Goal: Check status: Check status

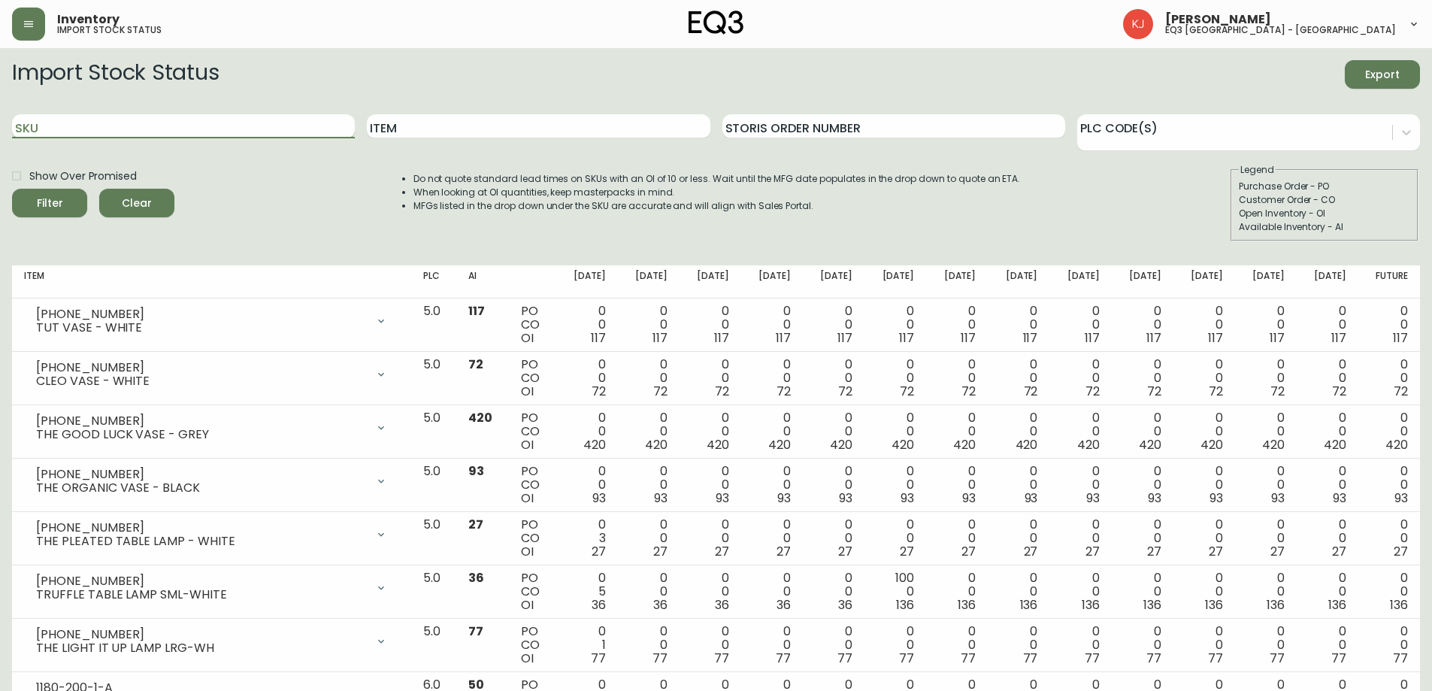
click at [79, 132] on input "SKU" at bounding box center [183, 126] width 343 height 24
paste input "[PHONE_NUMBER]"
type input "[PHONE_NUMBER]"
click at [12, 189] on button "Filter" at bounding box center [49, 203] width 75 height 29
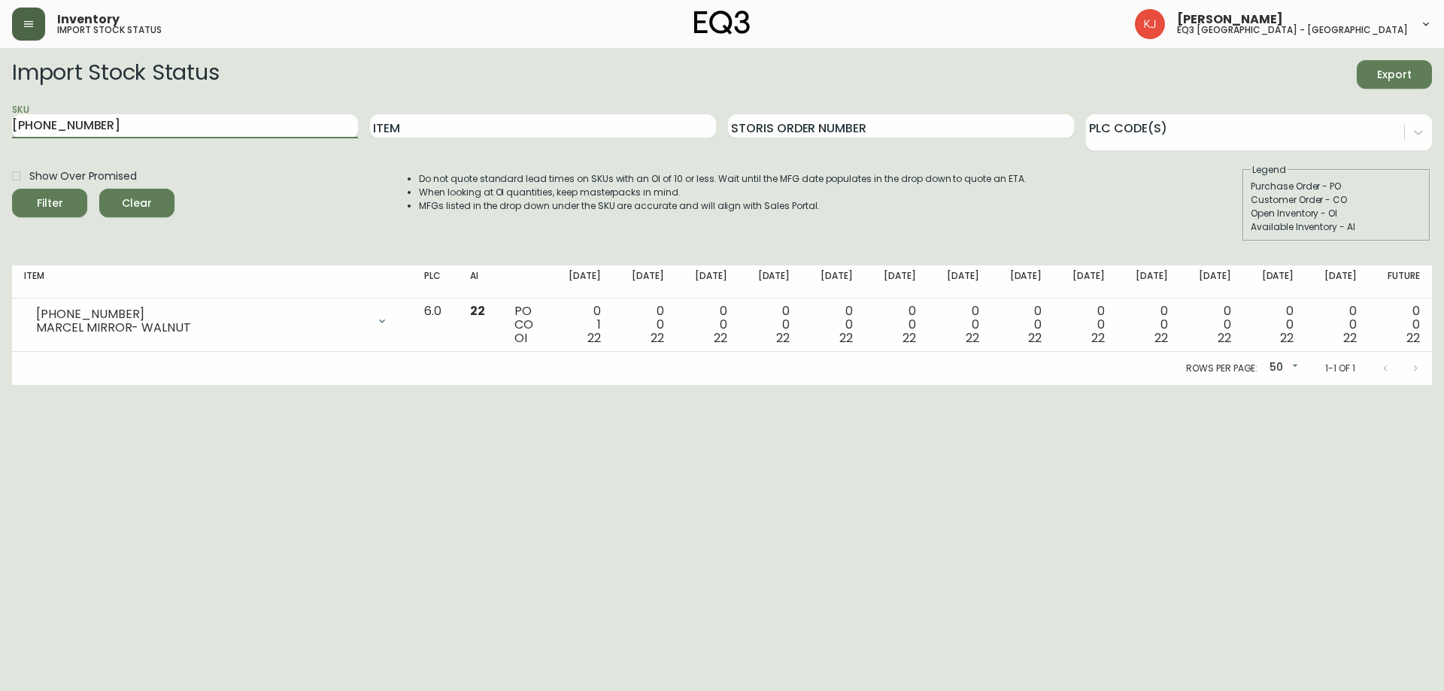
click at [35, 22] on button "button" at bounding box center [28, 24] width 33 height 33
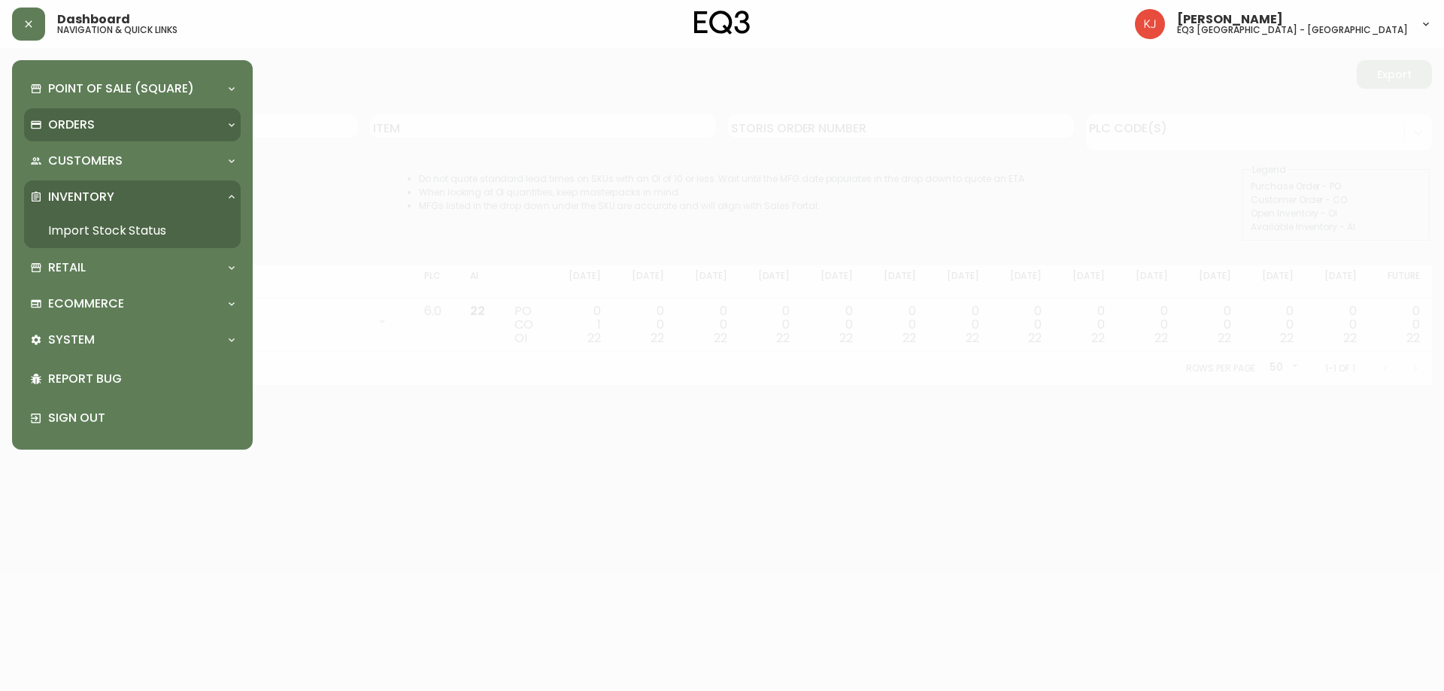
click at [101, 118] on div "Orders" at bounding box center [124, 125] width 189 height 17
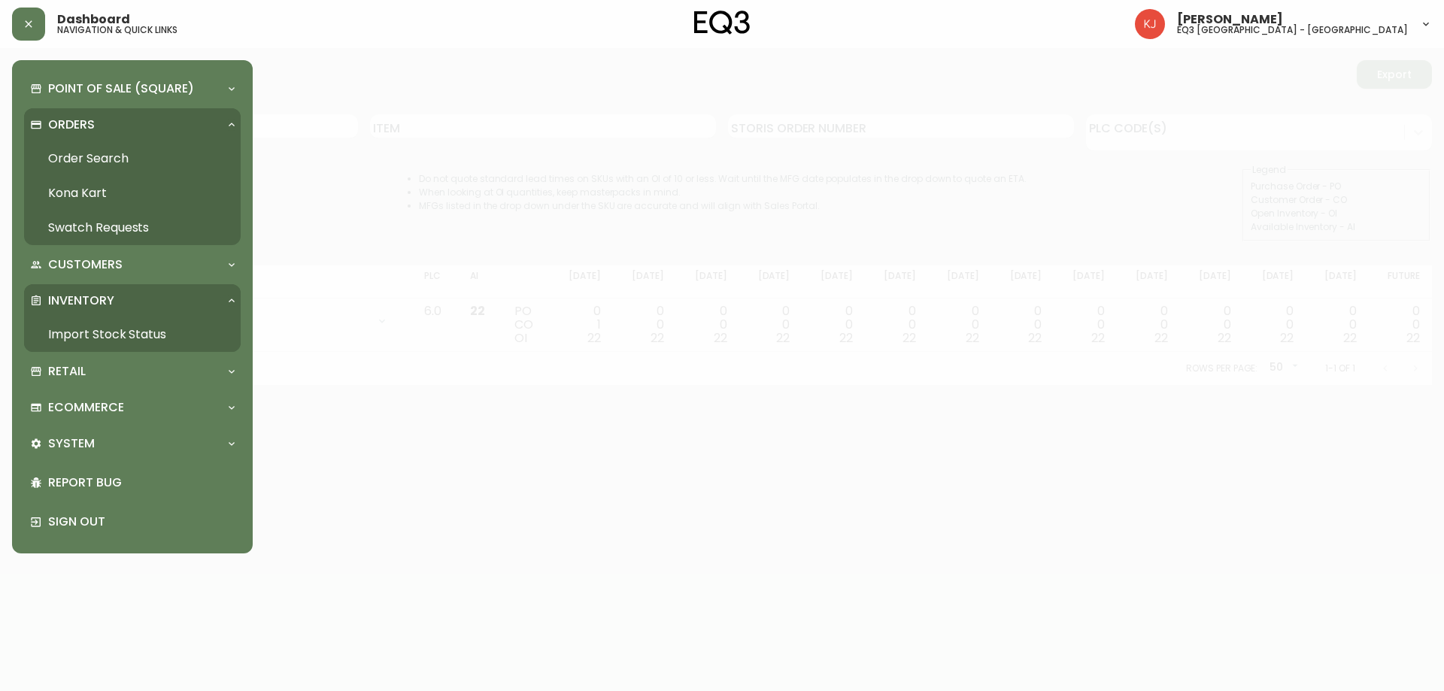
click at [103, 161] on link "Order Search" at bounding box center [132, 158] width 217 height 35
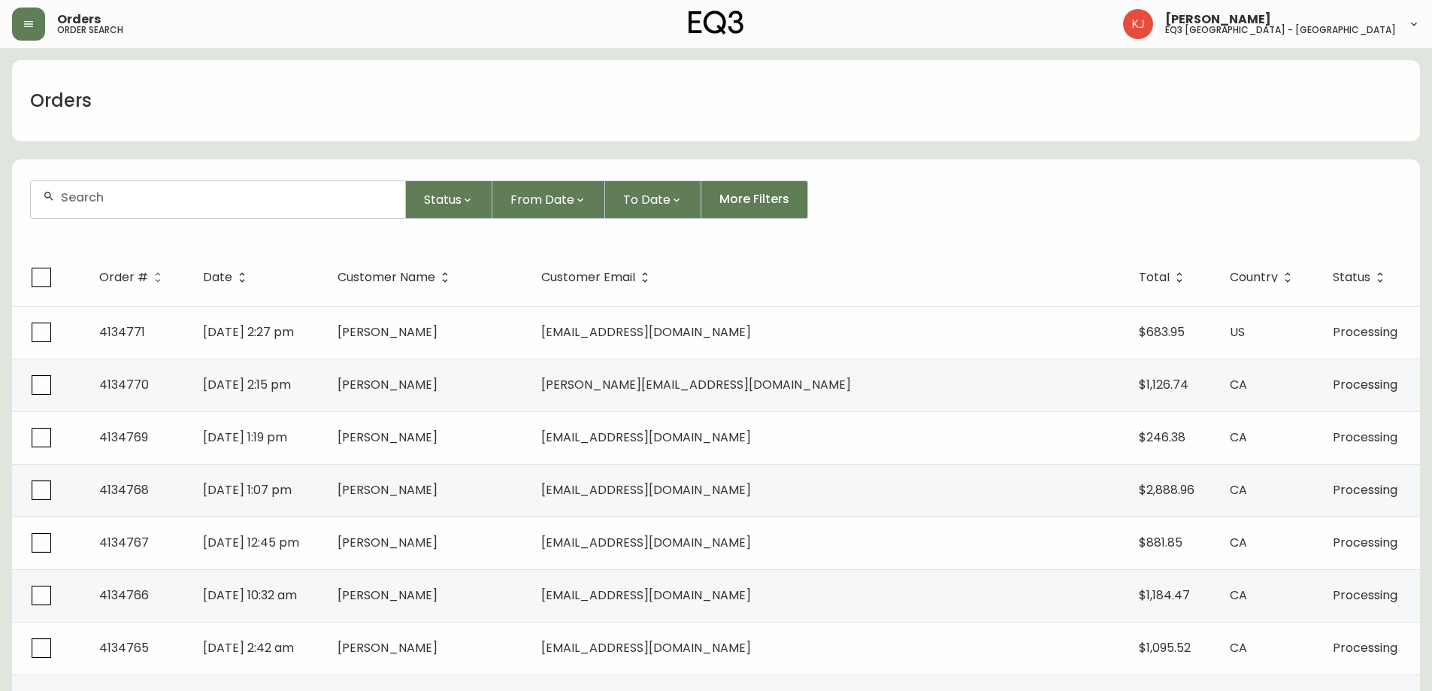
click at [354, 187] on div at bounding box center [218, 199] width 374 height 37
click at [135, 211] on div at bounding box center [218, 199] width 374 height 37
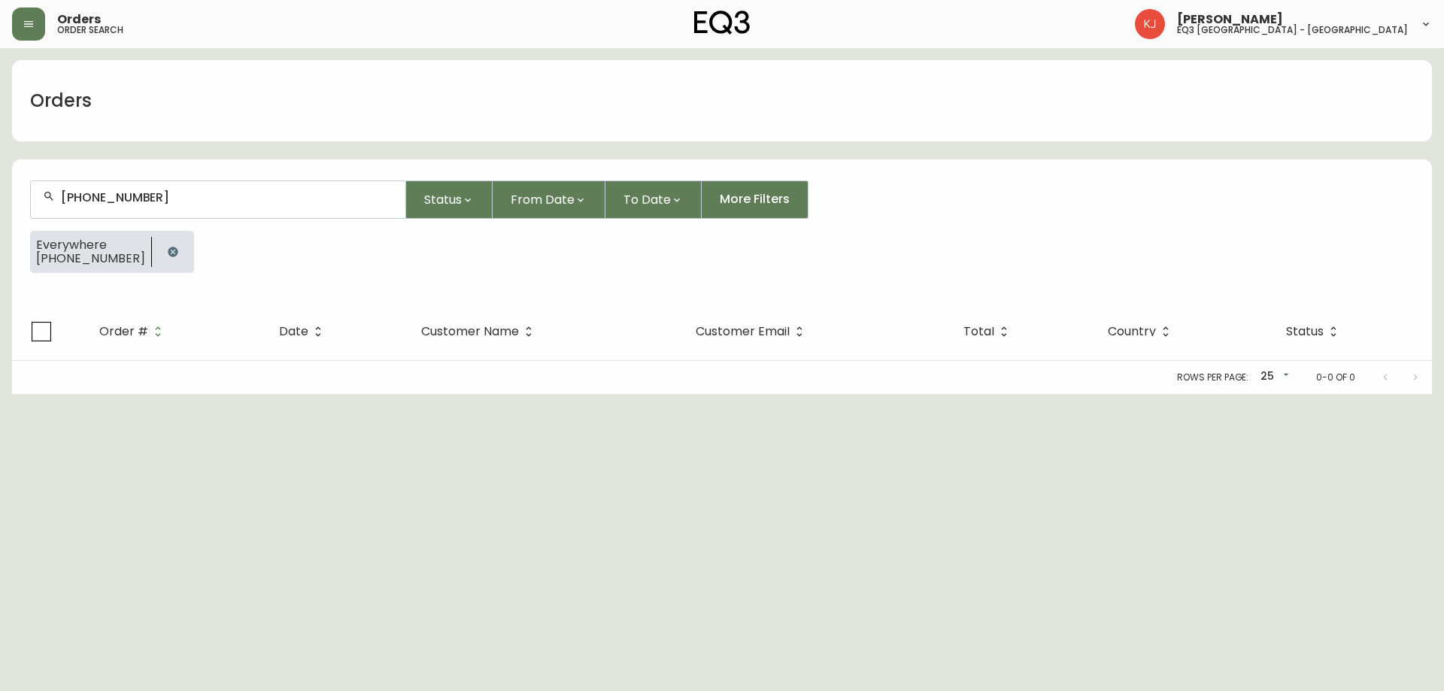
type input "[PHONE_NUMBER]"
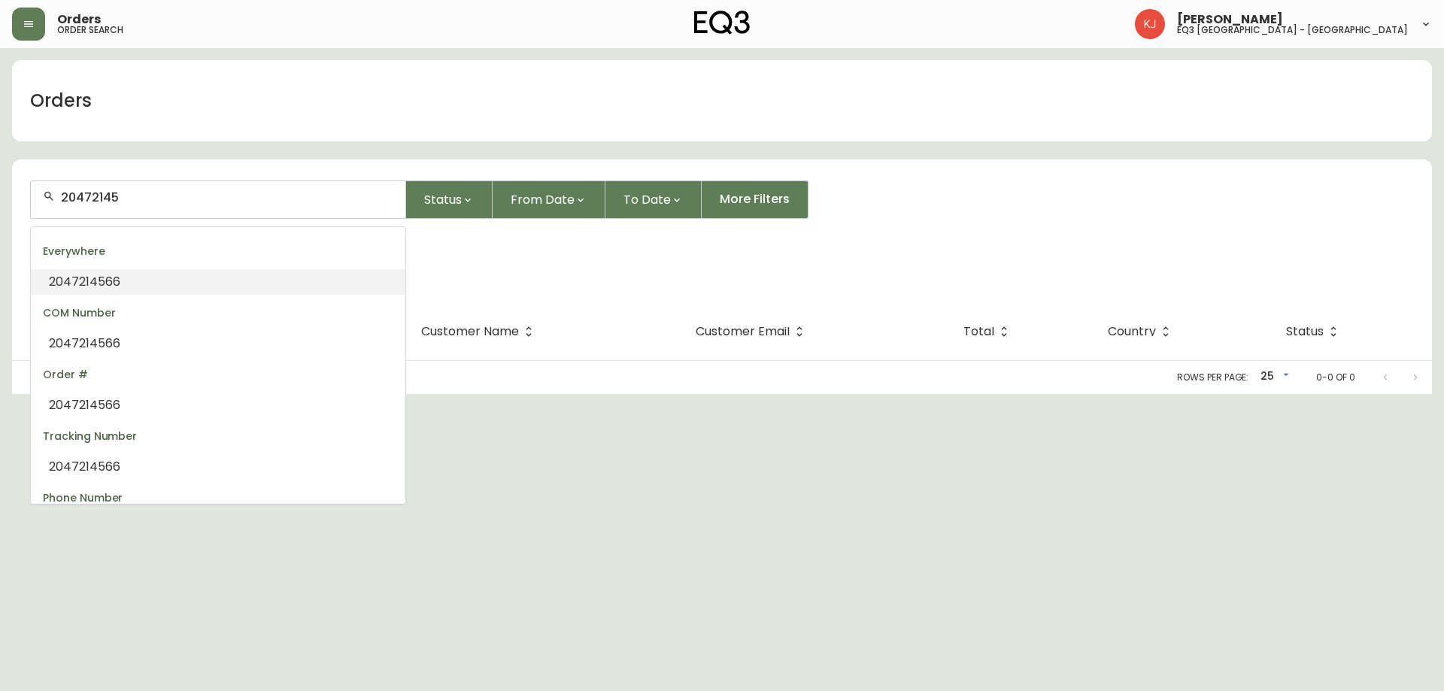
type input "2047214"
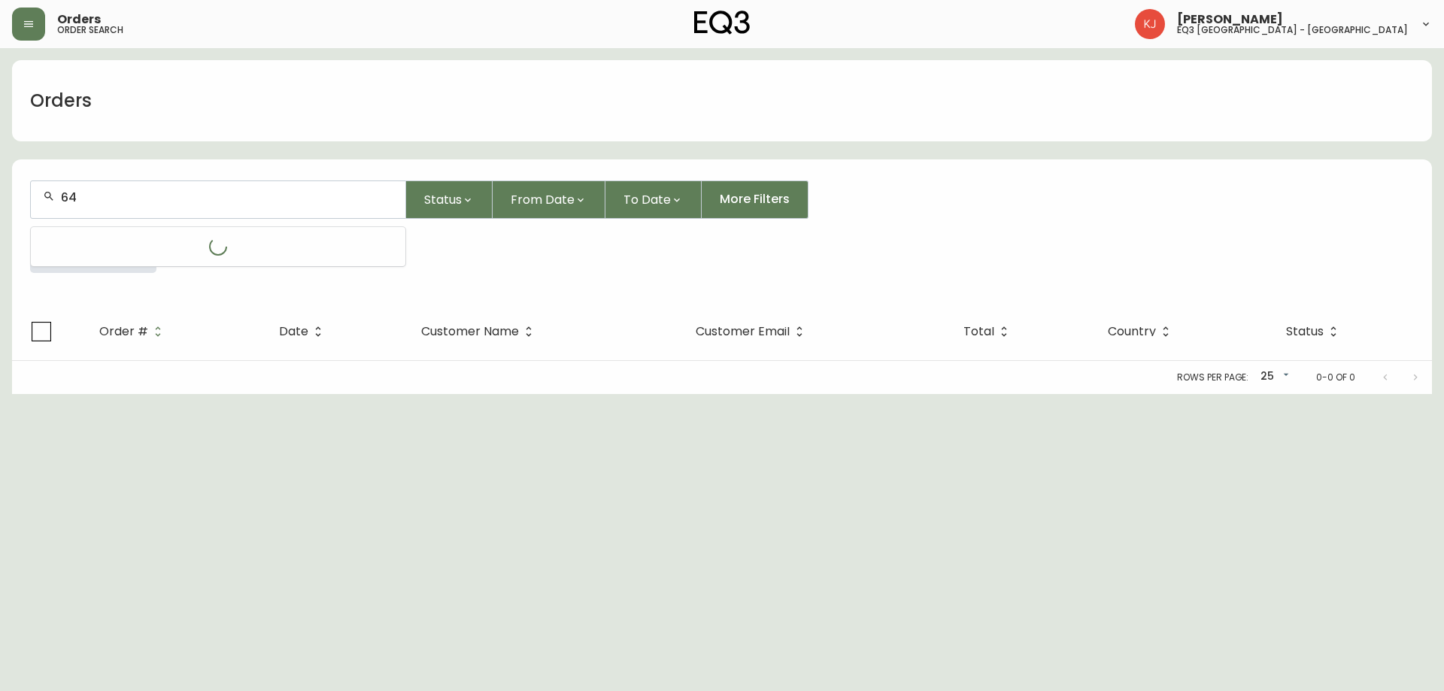
type input "6"
type input "6478834008"
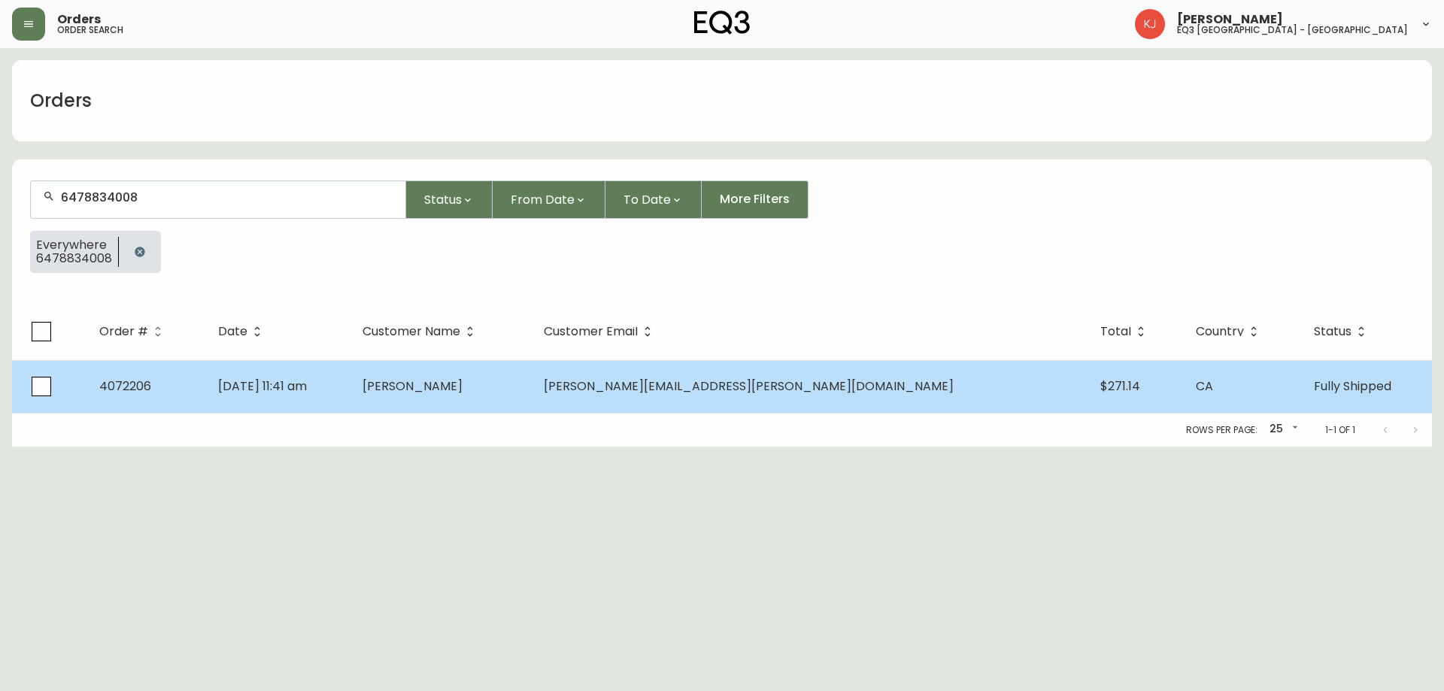
click at [279, 401] on td "[DATE] 11:41 am" at bounding box center [278, 386] width 144 height 53
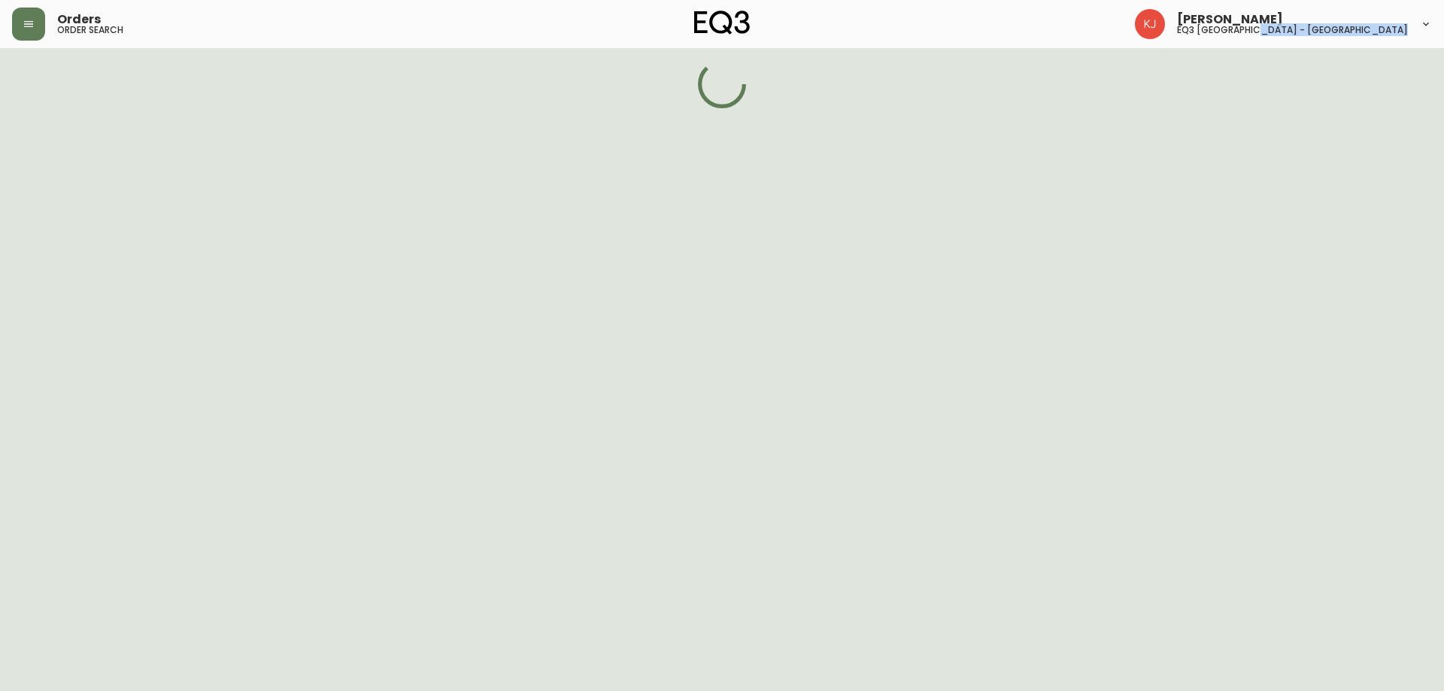
click at [279, 108] on html "Orders order search [PERSON_NAME] eq3 [GEOGRAPHIC_DATA] - [GEOGRAPHIC_DATA]" at bounding box center [722, 54] width 1444 height 108
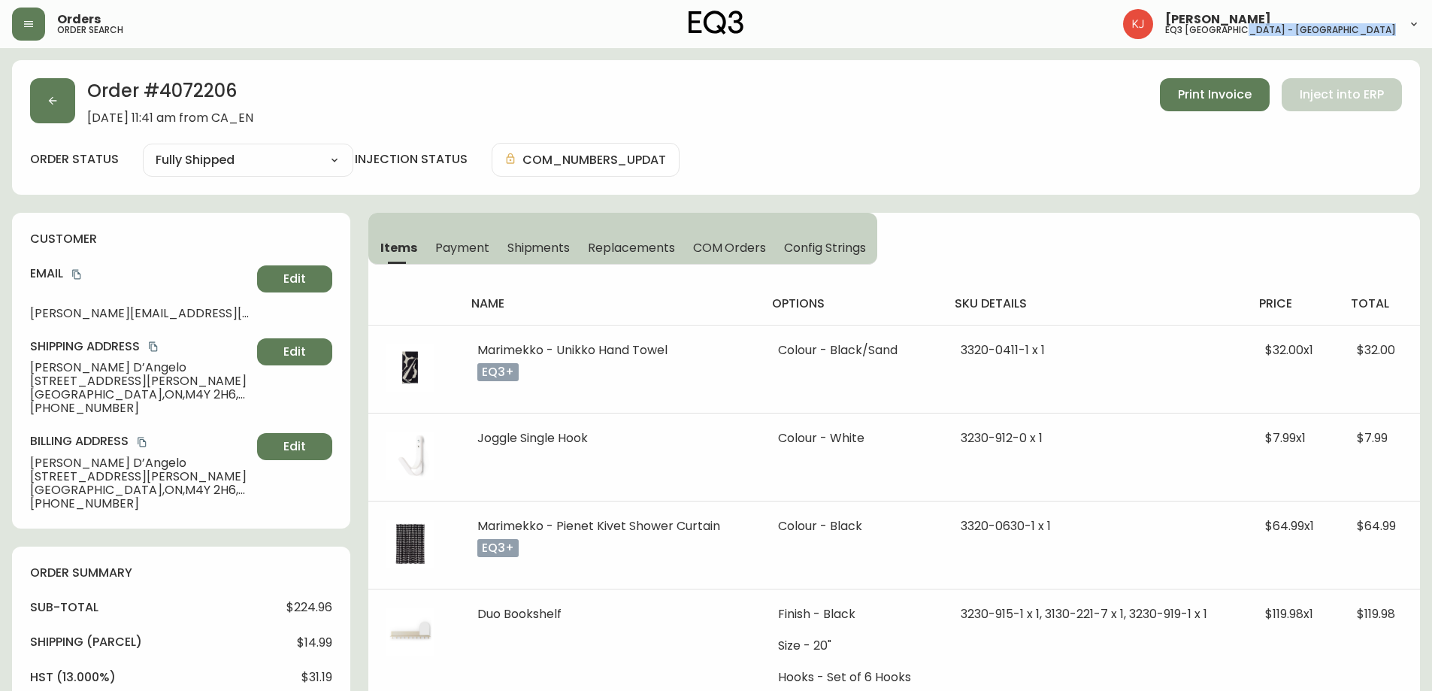
type input "Fully Shipped"
select select "FULLY_SHIPPED"
click at [53, 108] on button "button" at bounding box center [52, 100] width 45 height 45
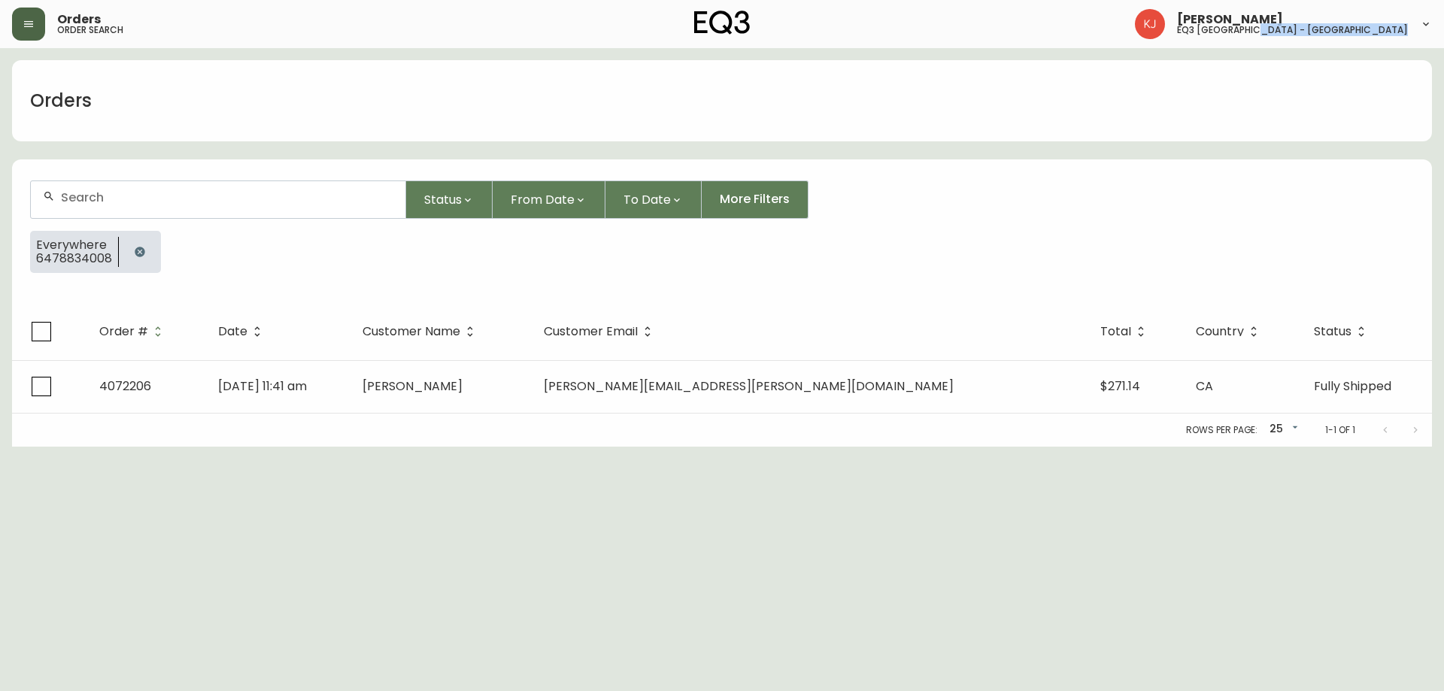
click at [35, 20] on button "button" at bounding box center [28, 24] width 33 height 33
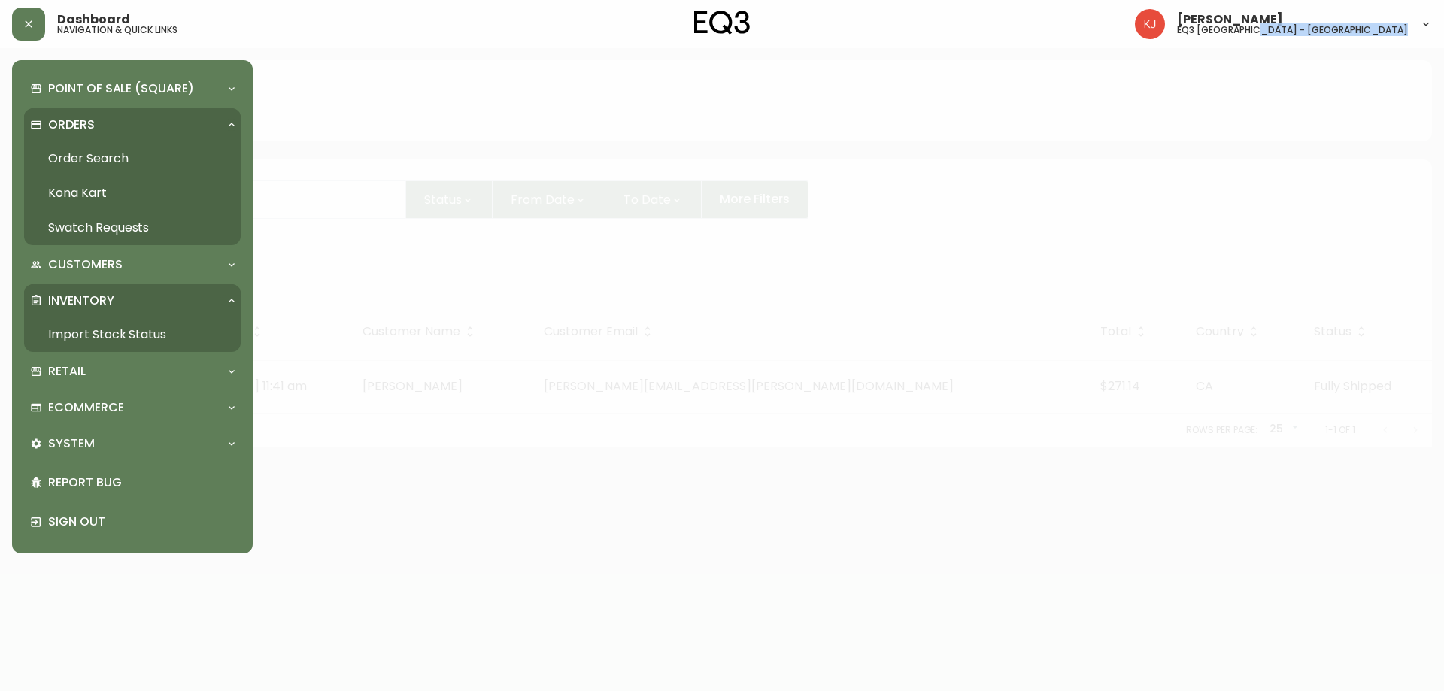
click at [74, 156] on link "Order Search" at bounding box center [132, 158] width 217 height 35
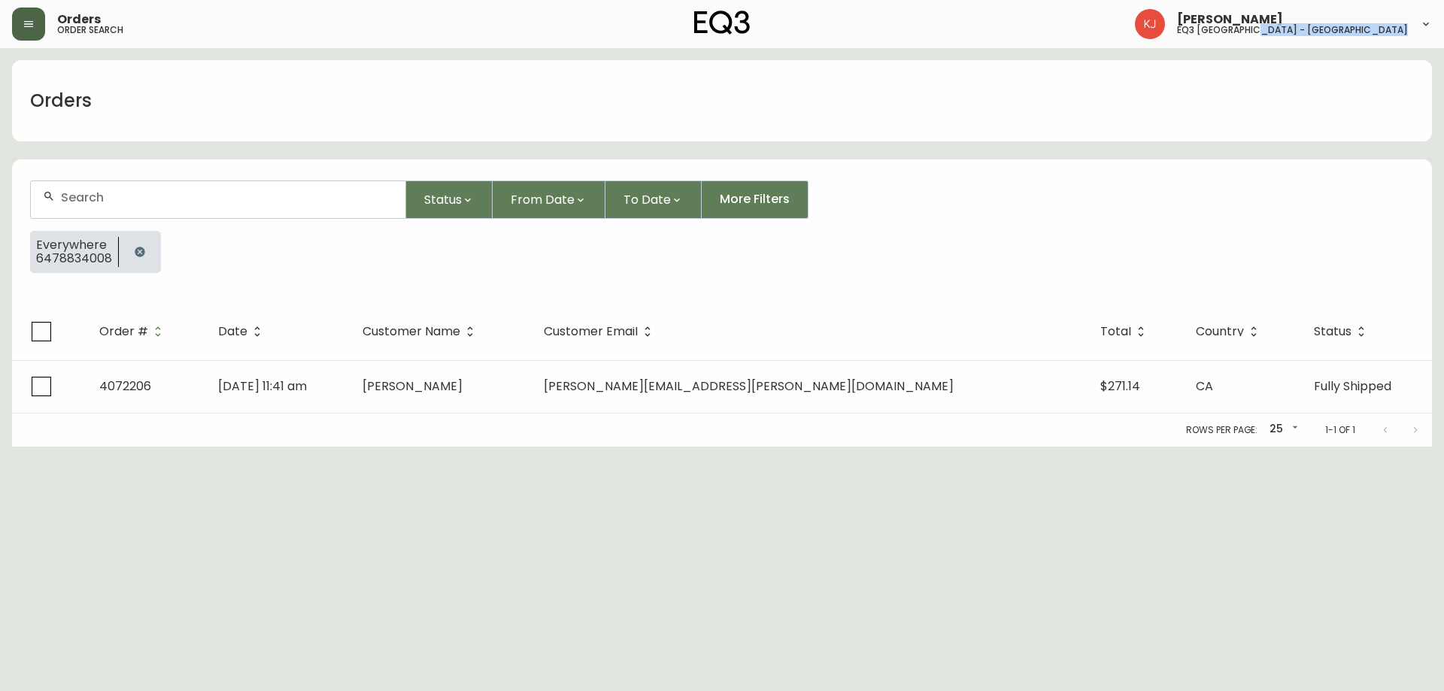
click at [38, 31] on button "button" at bounding box center [28, 24] width 33 height 33
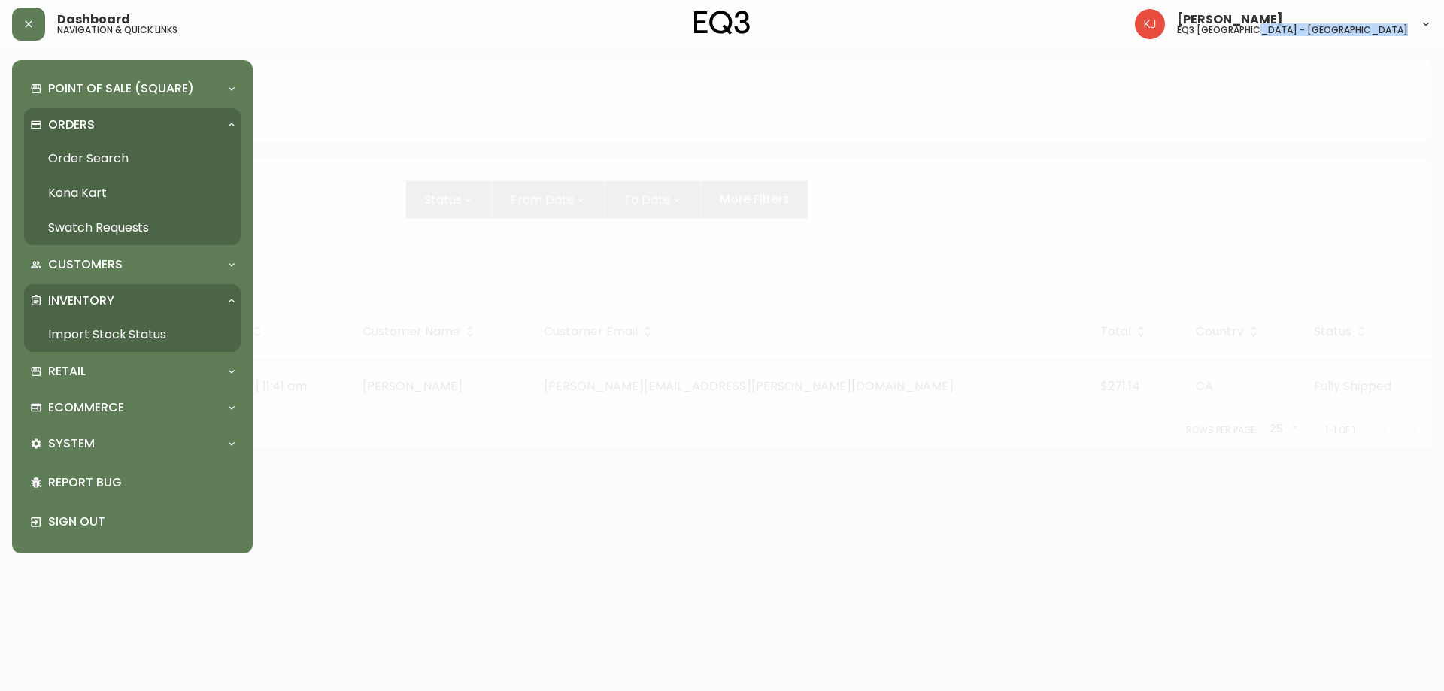
click at [101, 335] on link "Import Stock Status" at bounding box center [132, 334] width 217 height 35
